Goal: Find specific page/section: Find specific page/section

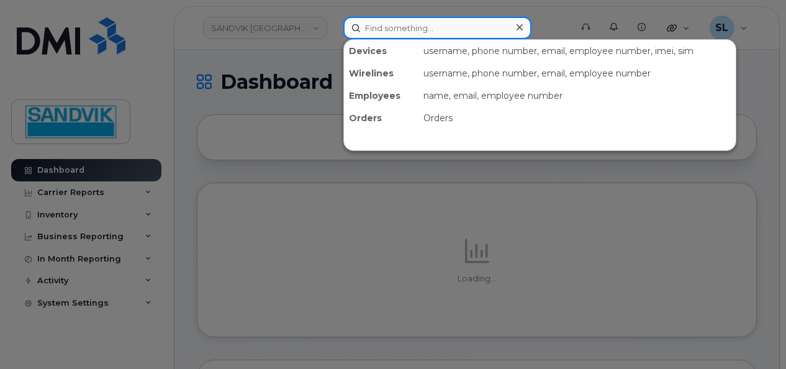
click at [385, 30] on input at bounding box center [437, 28] width 188 height 22
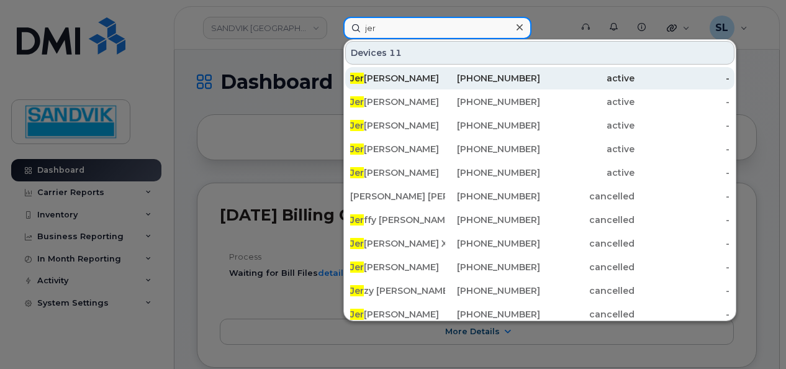
type input "jer"
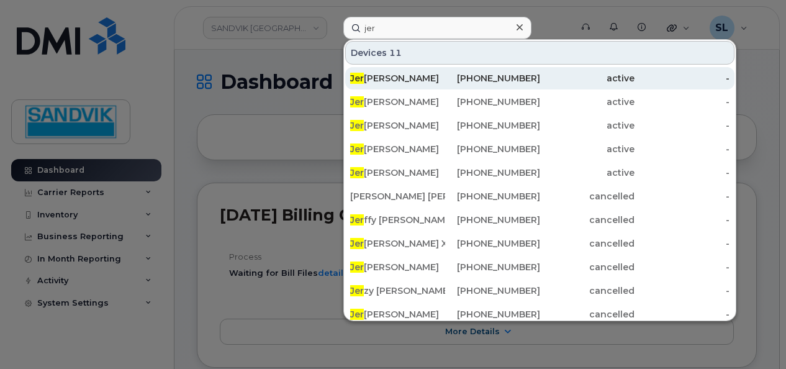
click at [380, 75] on div "Jer emy Brooks" at bounding box center [397, 78] width 95 height 12
